Goal: Find specific page/section: Find specific page/section

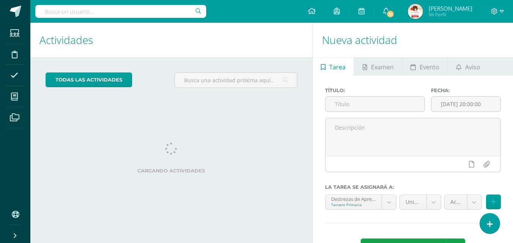
click at [73, 11] on input "text" at bounding box center [120, 11] width 171 height 13
type input "destrezas"
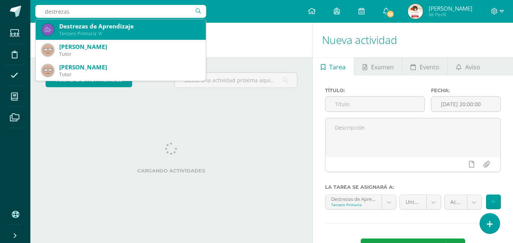
click at [80, 24] on div "Destrezas de Aprendizaje" at bounding box center [129, 26] width 140 height 8
